Goal: Information Seeking & Learning: Learn about a topic

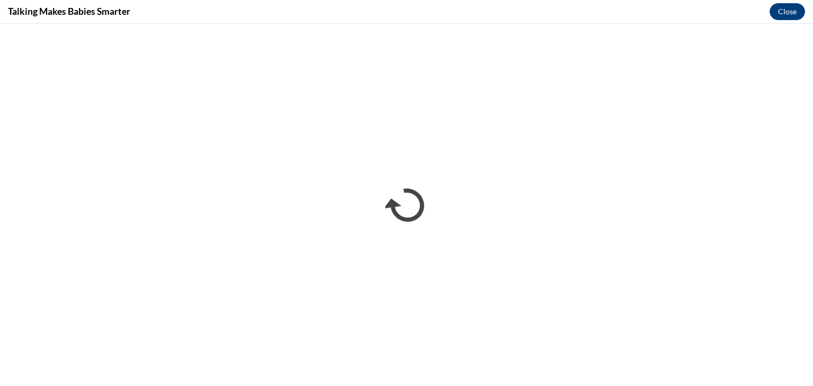
scroll to position [318, 0]
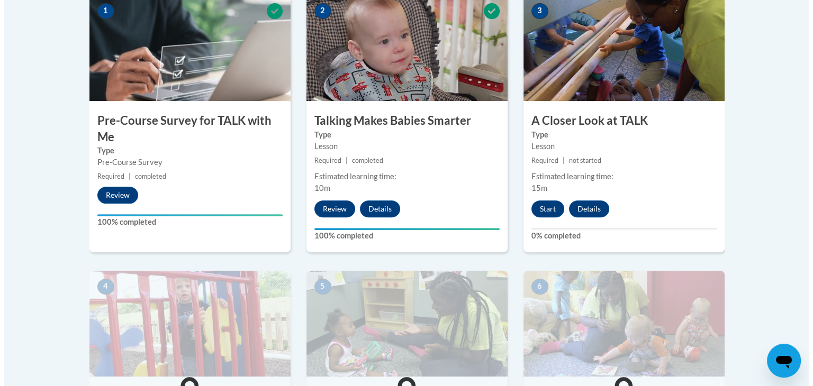
scroll to position [370, 0]
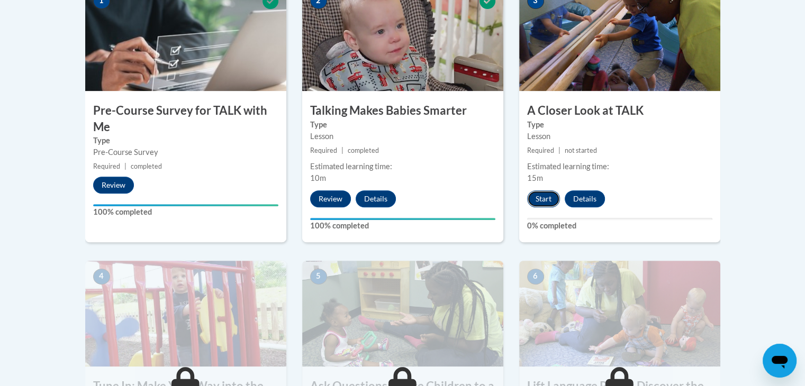
click at [548, 196] on button "Start" at bounding box center [543, 199] width 33 height 17
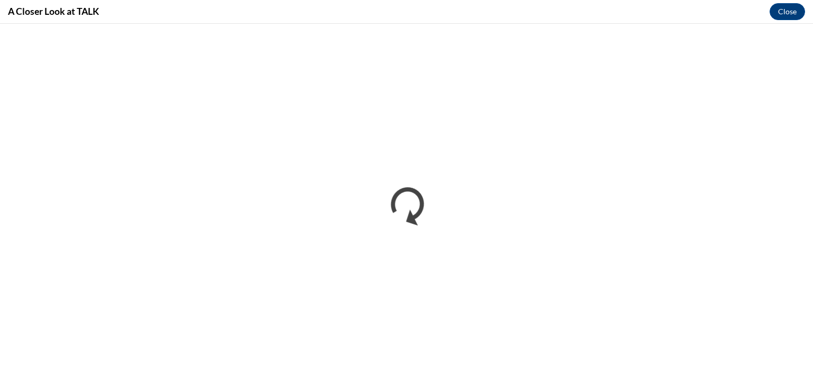
scroll to position [0, 0]
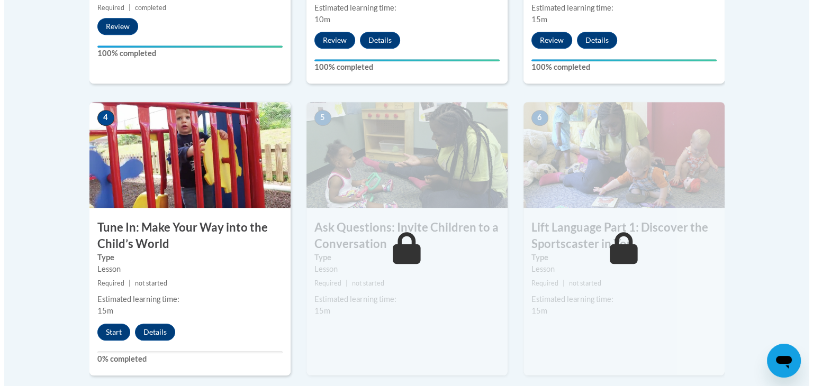
scroll to position [582, 0]
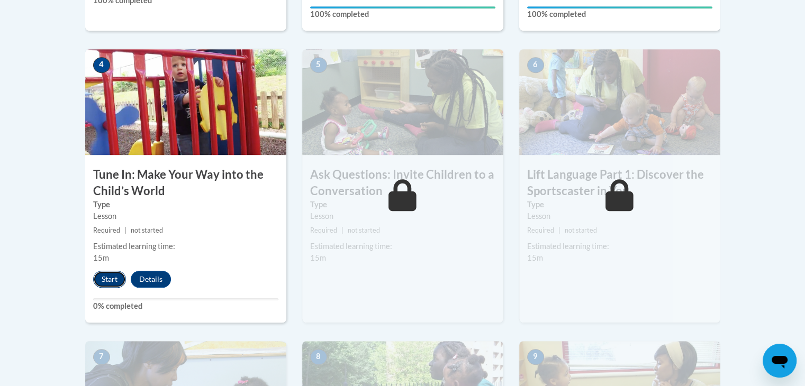
click at [104, 285] on button "Start" at bounding box center [109, 279] width 33 height 17
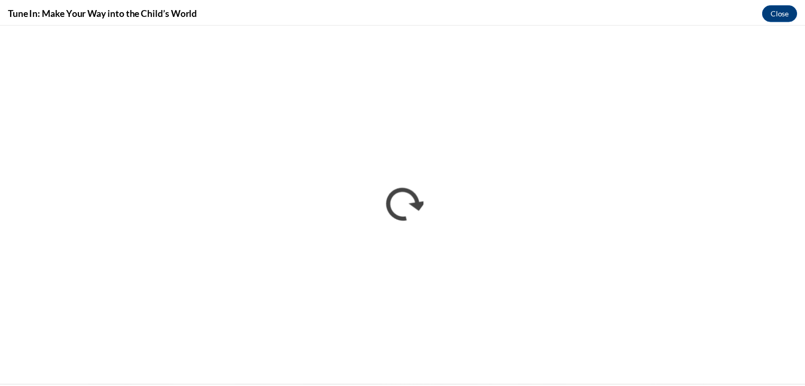
scroll to position [0, 0]
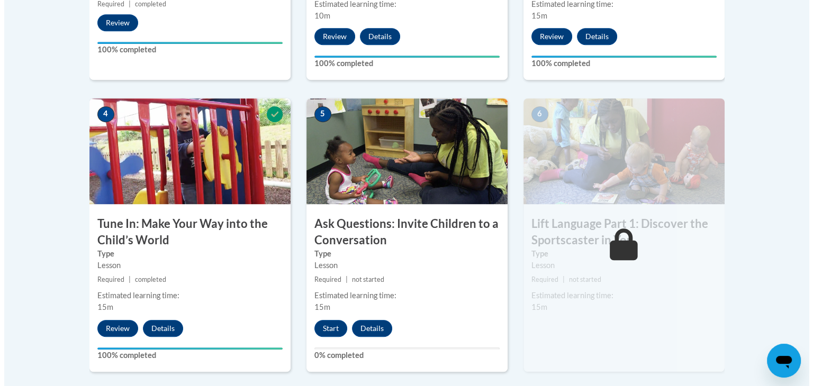
scroll to position [565, 0]
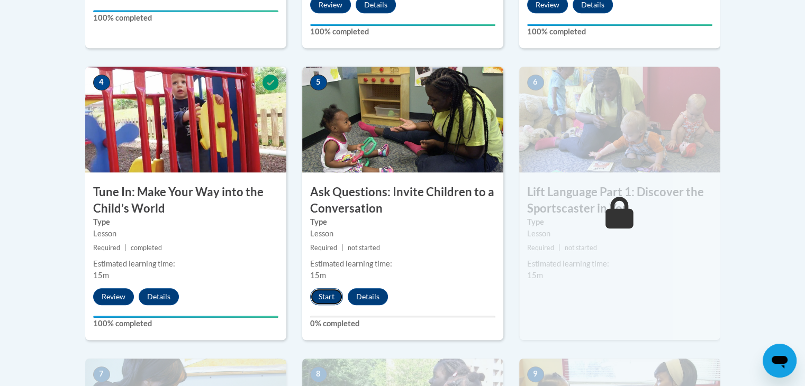
click at [324, 300] on button "Start" at bounding box center [326, 296] width 33 height 17
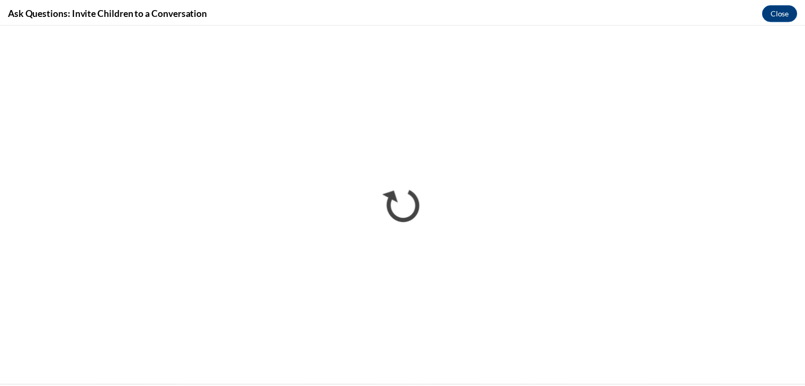
scroll to position [0, 0]
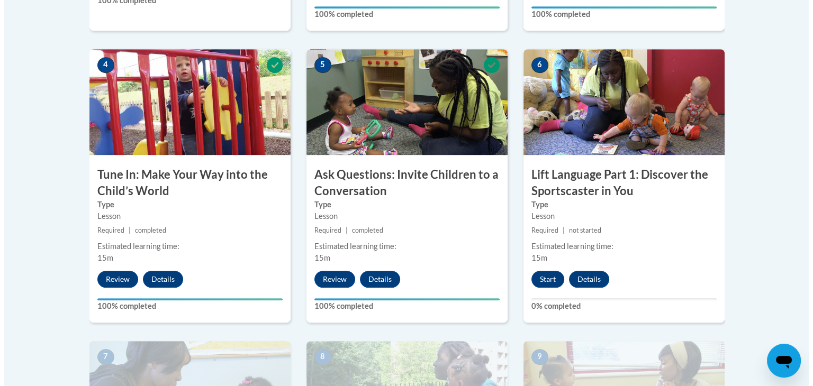
scroll to position [635, 0]
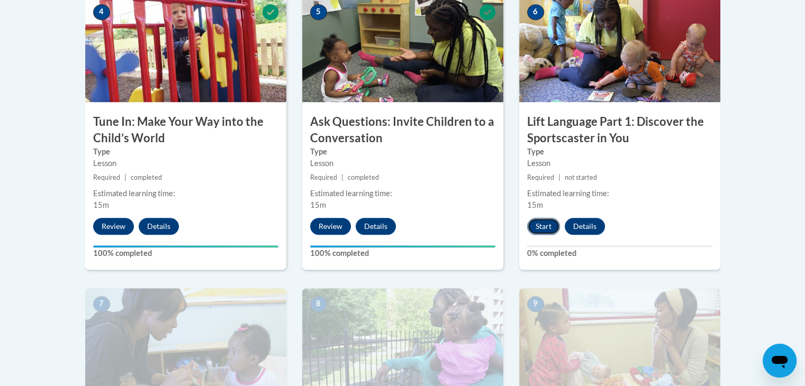
click at [538, 225] on button "Start" at bounding box center [543, 226] width 33 height 17
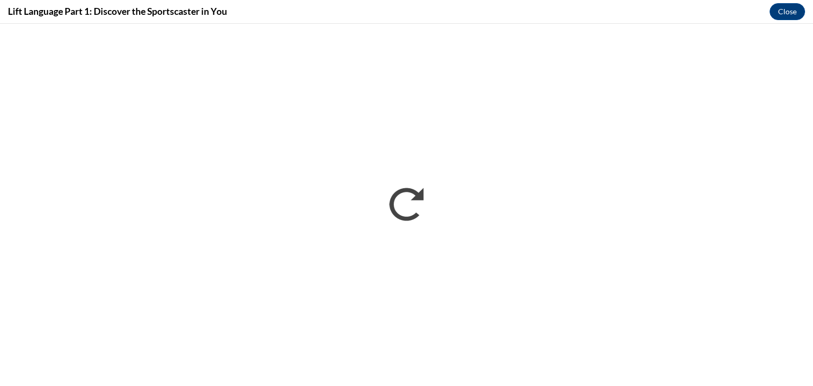
scroll to position [0, 0]
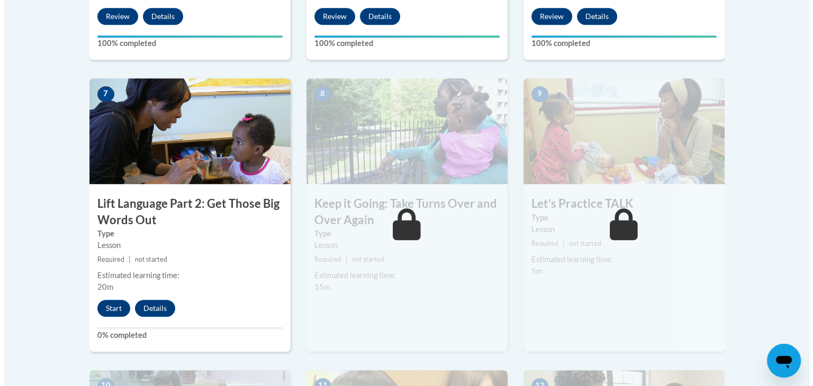
scroll to position [847, 0]
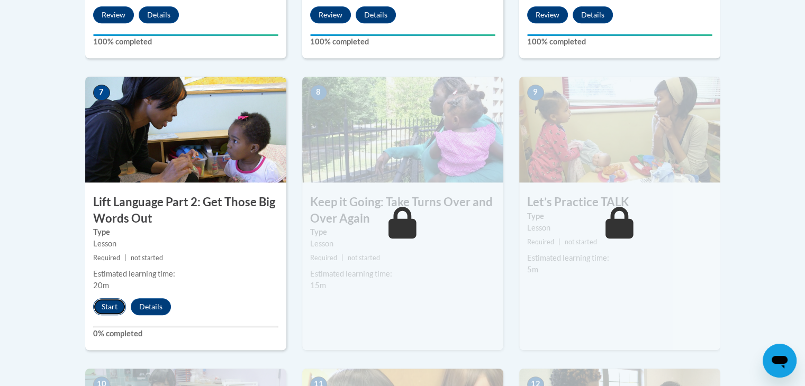
click at [112, 307] on button "Start" at bounding box center [109, 306] width 33 height 17
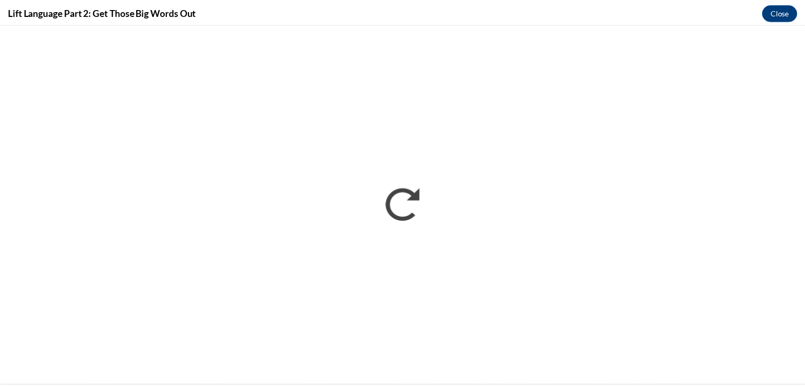
scroll to position [0, 0]
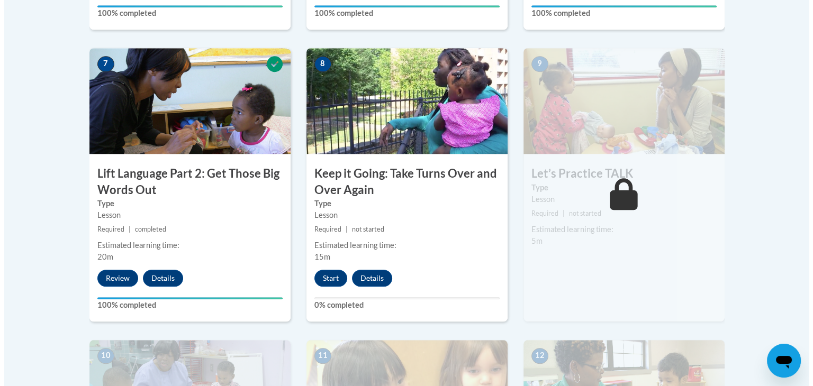
scroll to position [936, 0]
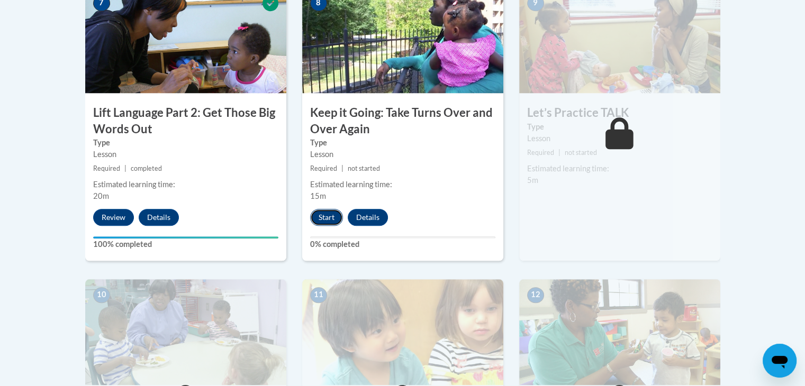
click at [331, 219] on button "Start" at bounding box center [326, 217] width 33 height 17
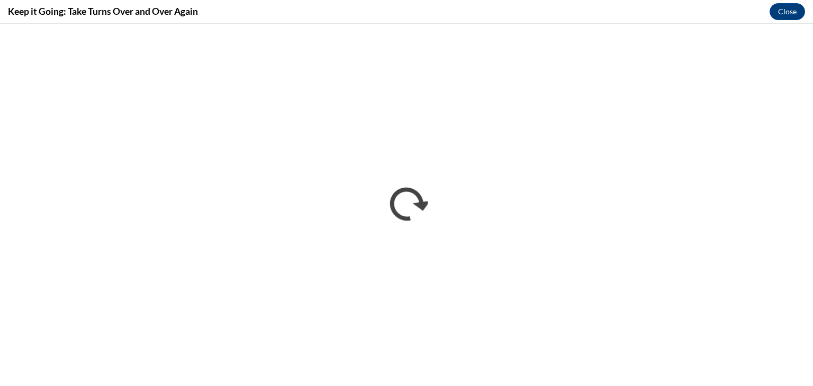
scroll to position [0, 0]
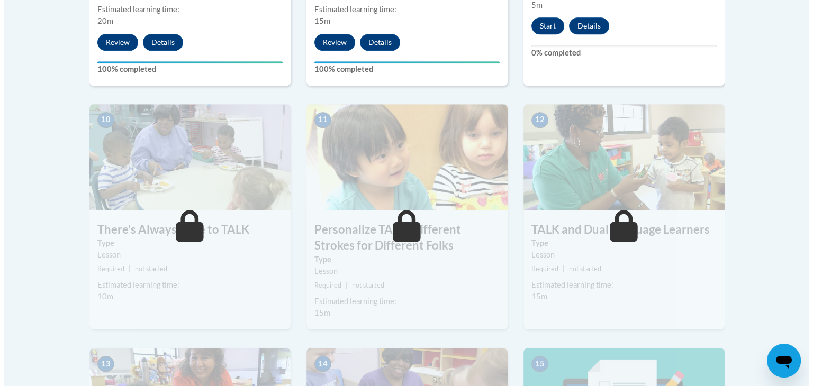
scroll to position [1058, 0]
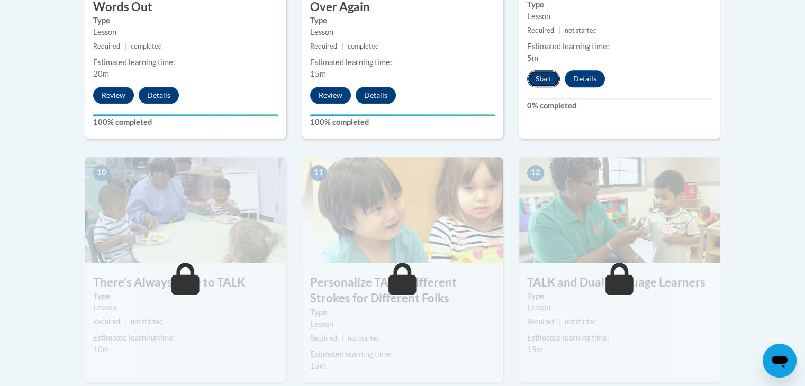
click at [536, 77] on button "Start" at bounding box center [543, 78] width 33 height 17
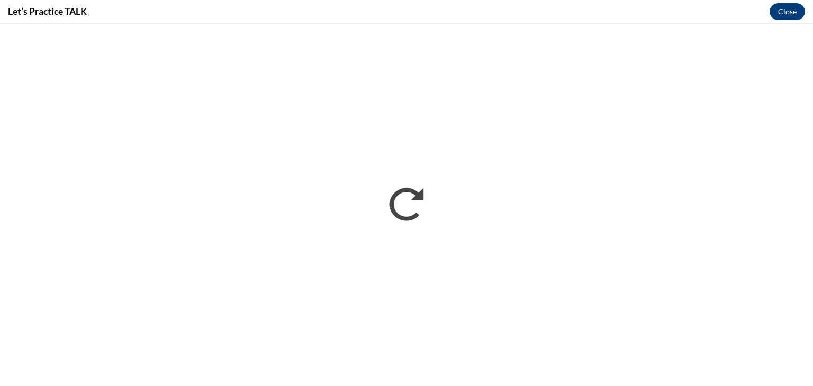
scroll to position [0, 0]
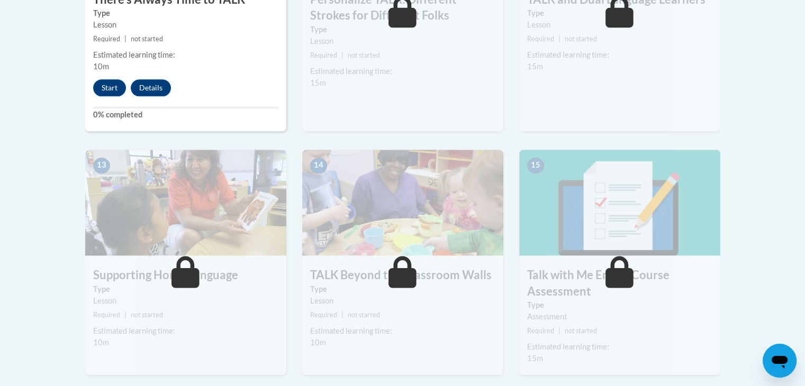
scroll to position [1323, 0]
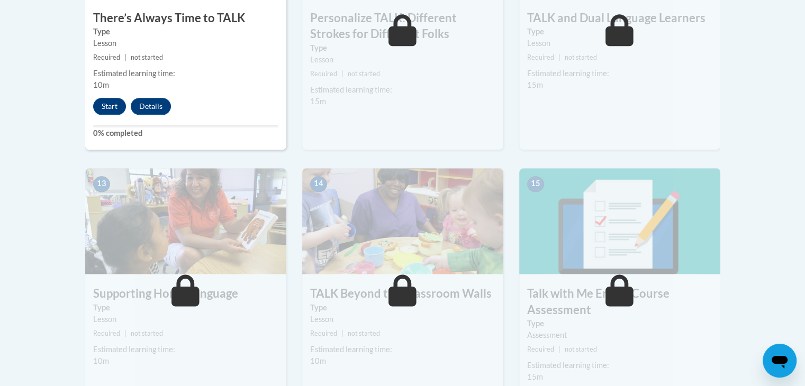
click at [269, 311] on label "Type" at bounding box center [185, 308] width 185 height 12
